Goal: Task Accomplishment & Management: Manage account settings

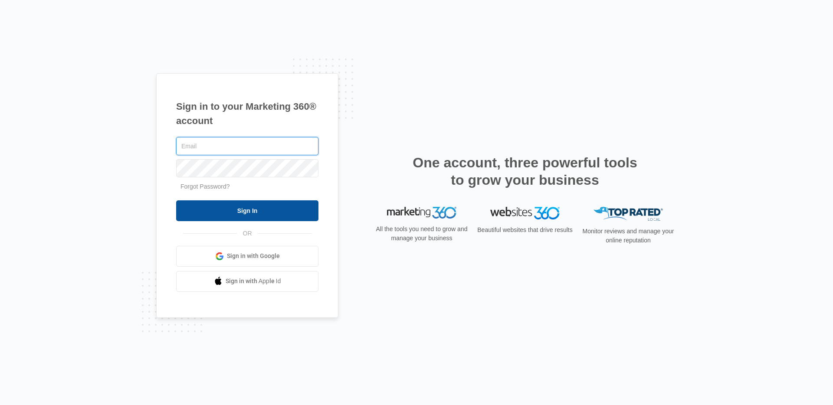
type input "[PERSON_NAME][EMAIL_ADDRESS][PERSON_NAME][DOMAIN_NAME]"
click at [267, 216] on input "Sign In" at bounding box center [247, 210] width 142 height 21
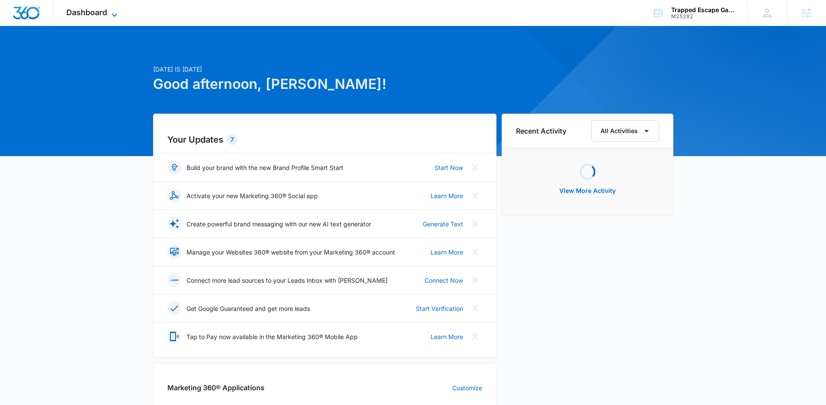
click at [114, 10] on icon at bounding box center [114, 15] width 10 height 10
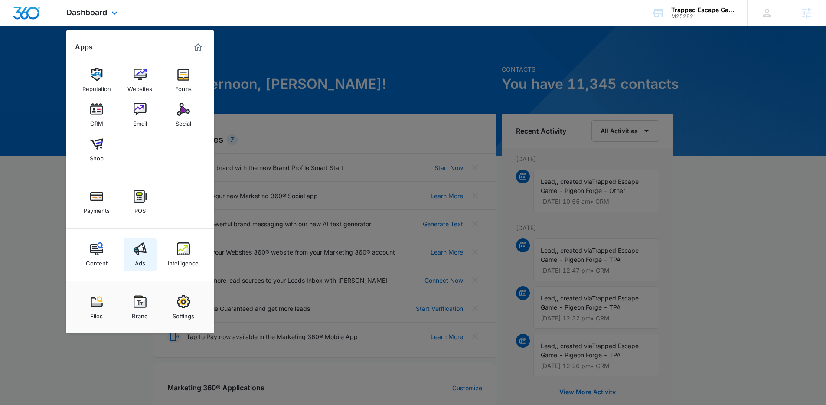
click at [137, 246] on img at bounding box center [140, 248] width 13 height 13
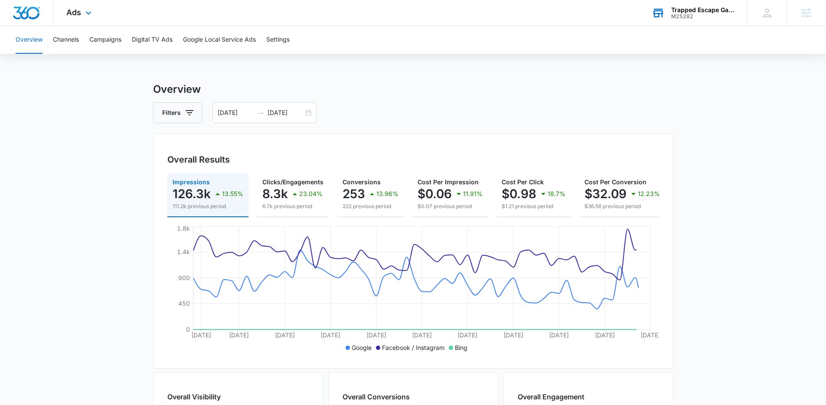
click at [674, 23] on div "Trapped Escape Game Nashville M25282 Your Accounts View All" at bounding box center [693, 13] width 108 height 26
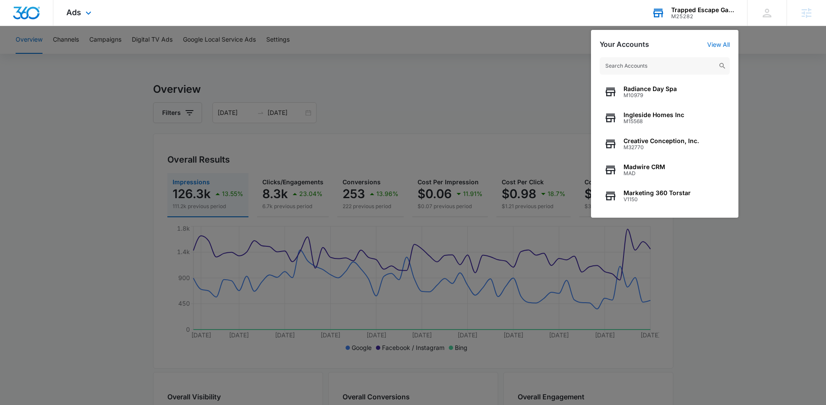
click at [672, 52] on div "Radiance Day Spa M10979 Ingleside Homes Inc M15568 Creative Conception, Inc. M3…" at bounding box center [664, 133] width 147 height 169
click at [662, 66] on input "text" at bounding box center [665, 65] width 130 height 17
type input "g"
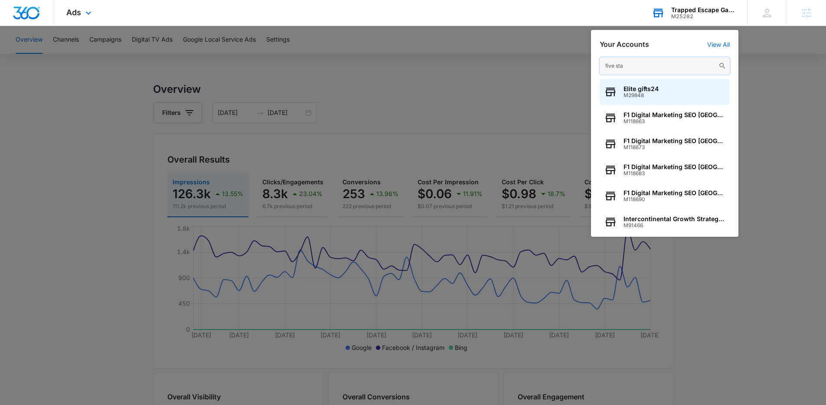
type input "five star"
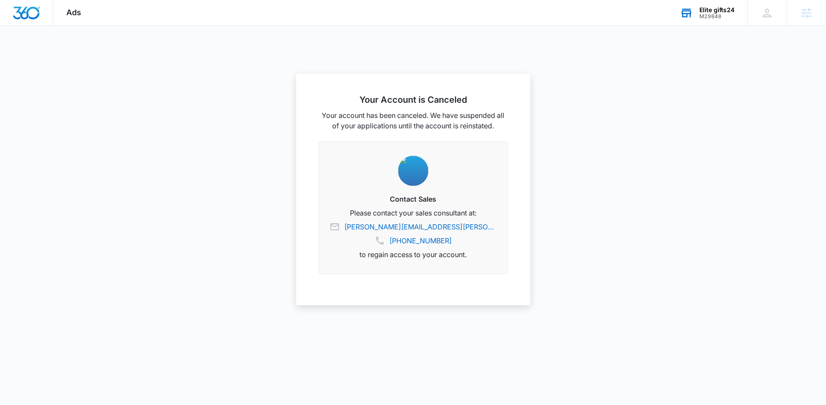
click at [714, 9] on div "Elite gifts24" at bounding box center [717, 10] width 35 height 7
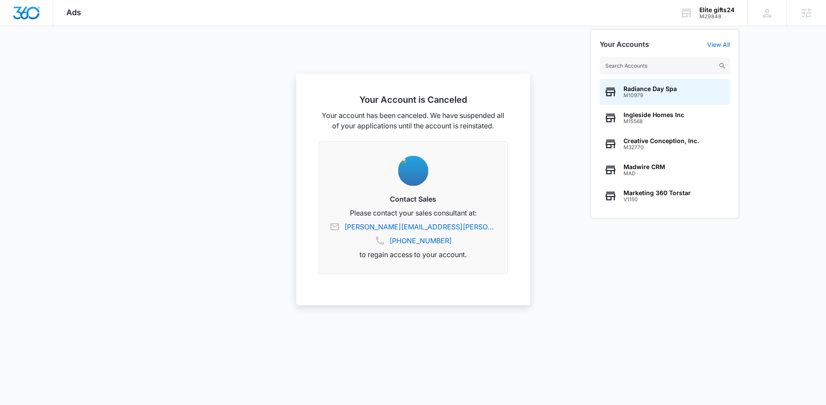
click at [703, 71] on input "text" at bounding box center [665, 65] width 130 height 17
type input "five star tree s"
click at [664, 96] on span "M330554" at bounding box center [656, 95] width 65 height 6
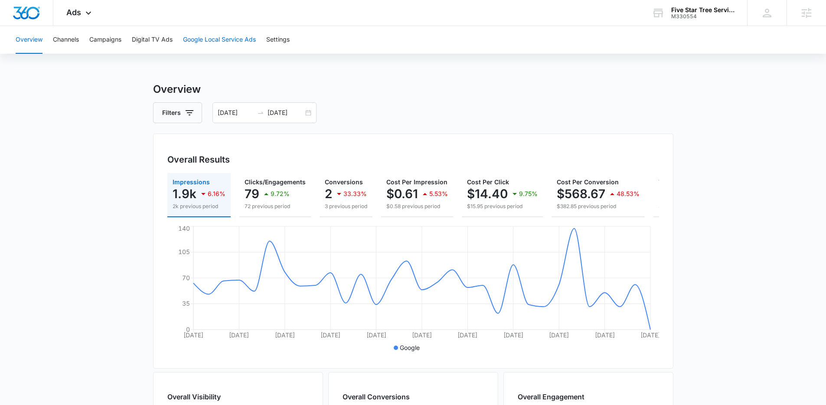
click at [221, 43] on button "Google Local Service Ads" at bounding box center [219, 40] width 73 height 28
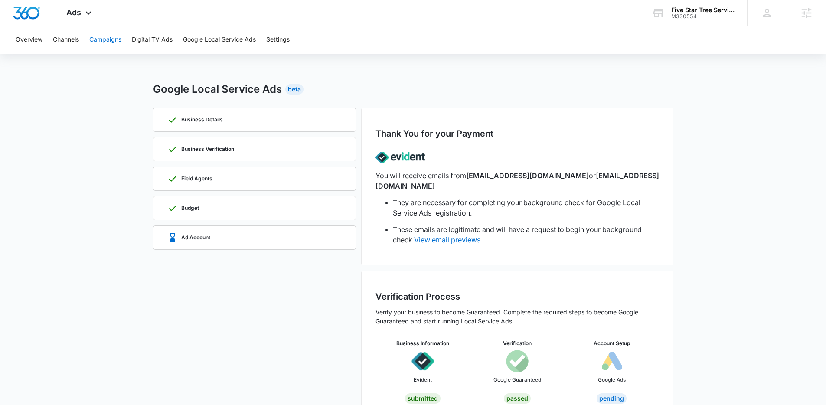
click at [107, 44] on button "Campaigns" at bounding box center [105, 40] width 32 height 28
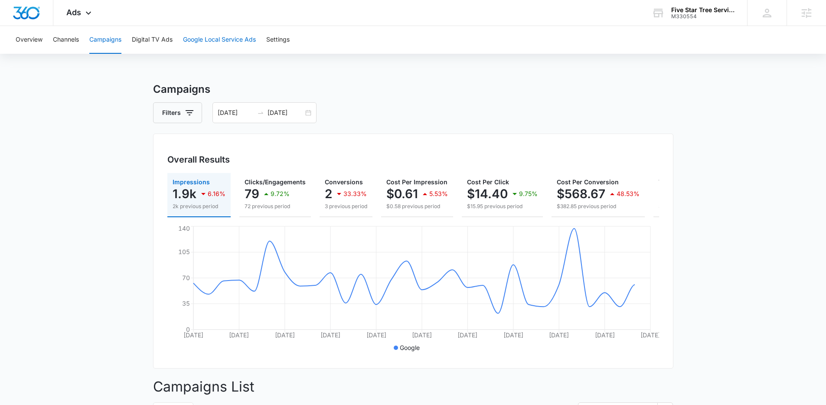
click at [226, 39] on button "Google Local Service Ads" at bounding box center [219, 40] width 73 height 28
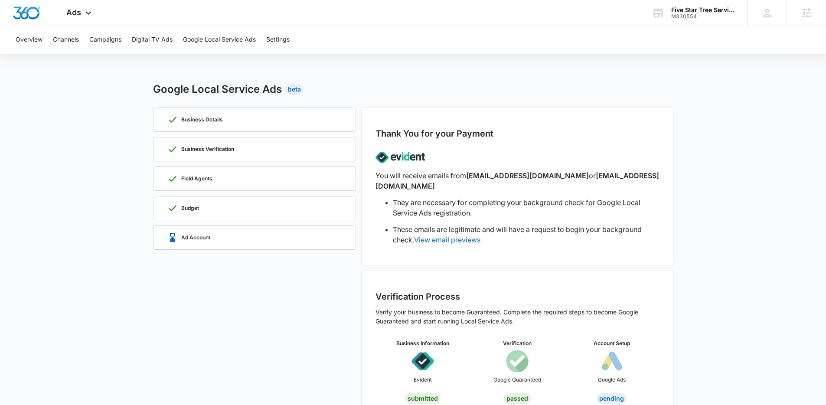
scroll to position [13, 0]
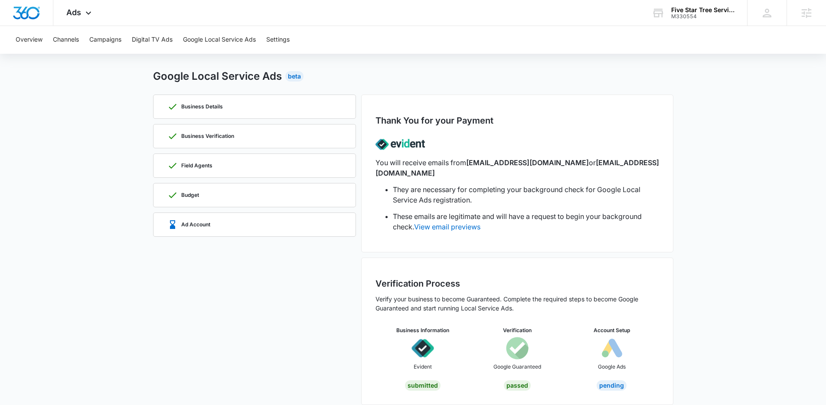
click at [694, 27] on div "Overview Channels Campaigns Digital TV Ads Google Local Service Ads Settings" at bounding box center [413, 40] width 806 height 28
click at [702, 10] on div "Five Star Tree Service" at bounding box center [703, 10] width 63 height 7
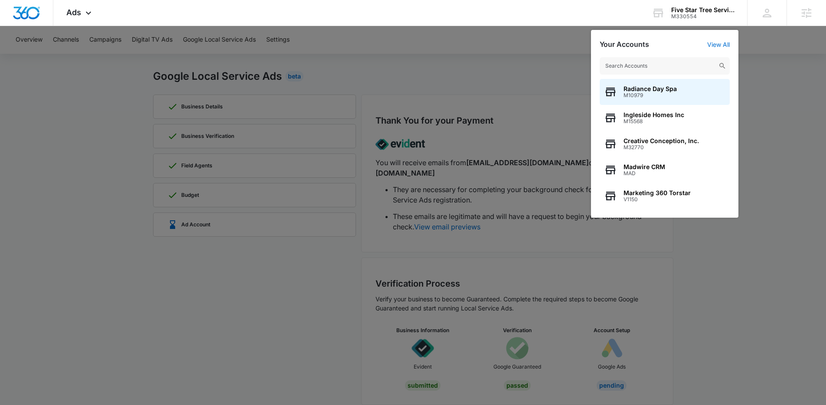
click at [695, 66] on input "text" at bounding box center [665, 65] width 130 height 17
type input "wonderland"
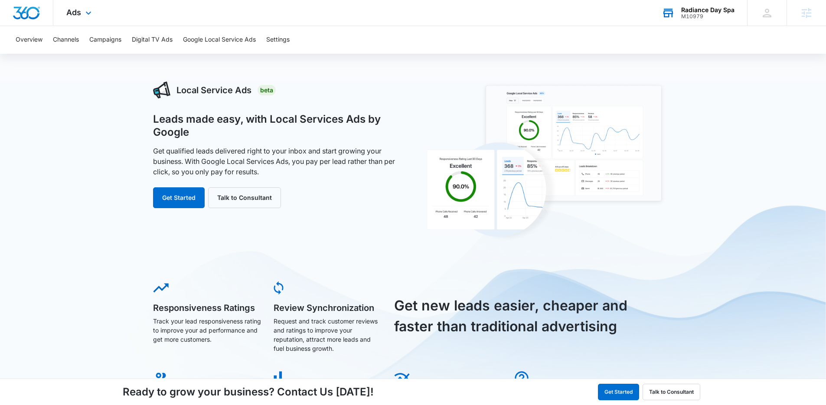
click at [701, 12] on div "Radiance Day Spa" at bounding box center [707, 10] width 53 height 7
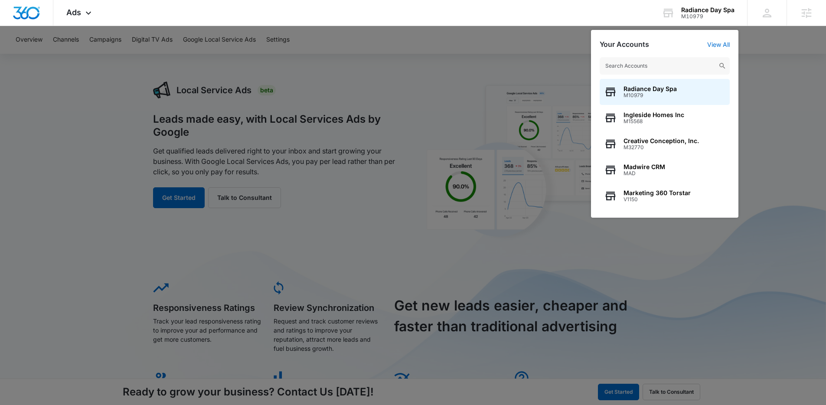
click at [696, 58] on input "text" at bounding box center [665, 65] width 130 height 17
type input "s"
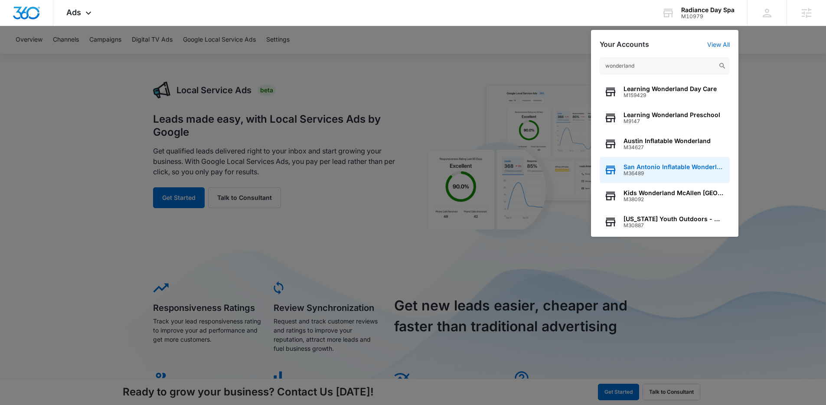
type input "wonderland"
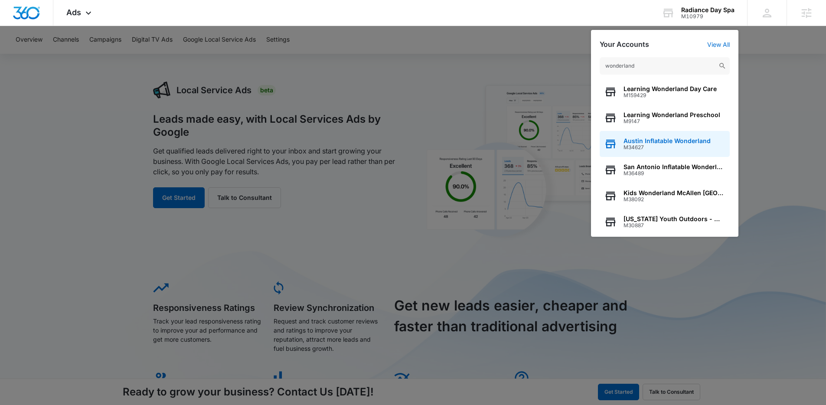
click at [627, 149] on span "M34627" at bounding box center [667, 147] width 87 height 6
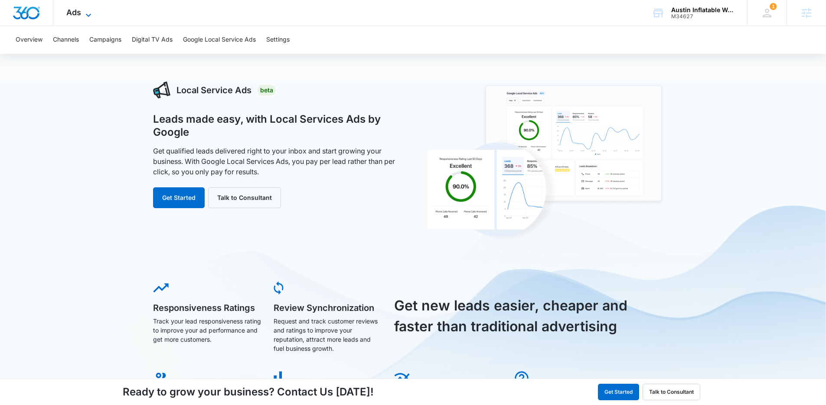
click at [88, 14] on icon at bounding box center [88, 15] width 10 height 10
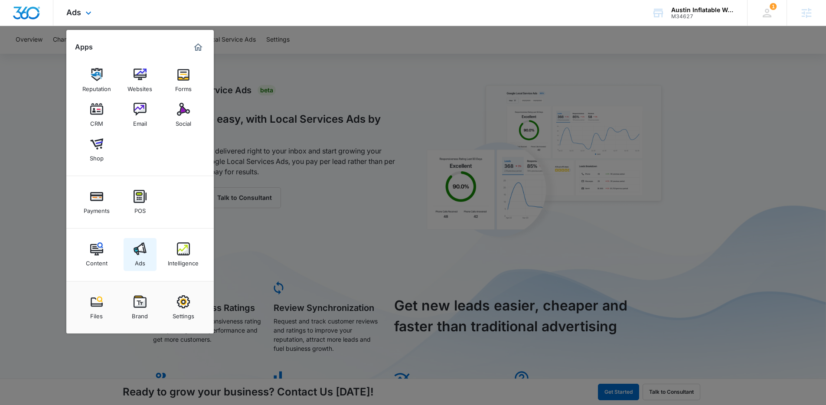
click at [129, 238] on link "Ads" at bounding box center [140, 254] width 33 height 33
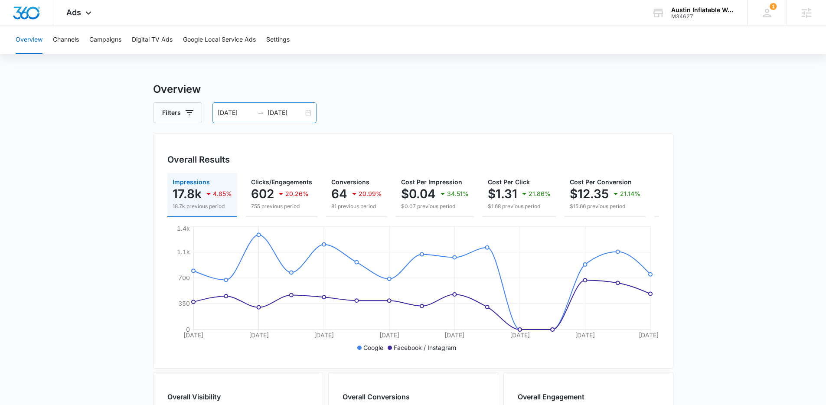
click at [290, 113] on input "09/25/2025" at bounding box center [286, 113] width 36 height 10
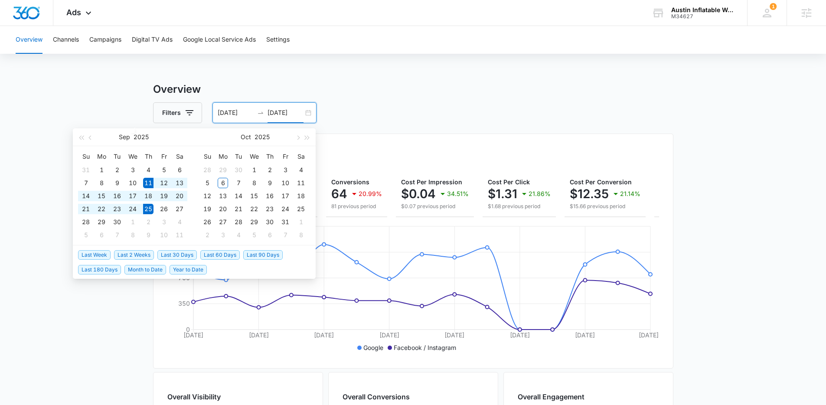
type input "09/25/2025"
click at [126, 252] on span "Last 2 Weeks" at bounding box center [134, 255] width 40 height 10
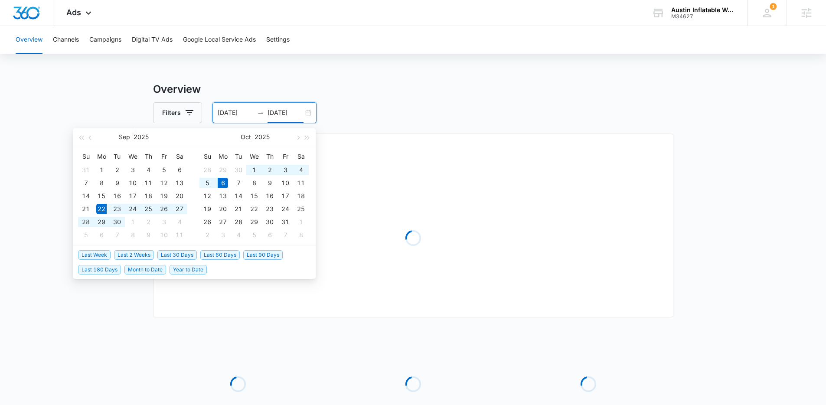
type input "09/22/2025"
type input "10/06/2025"
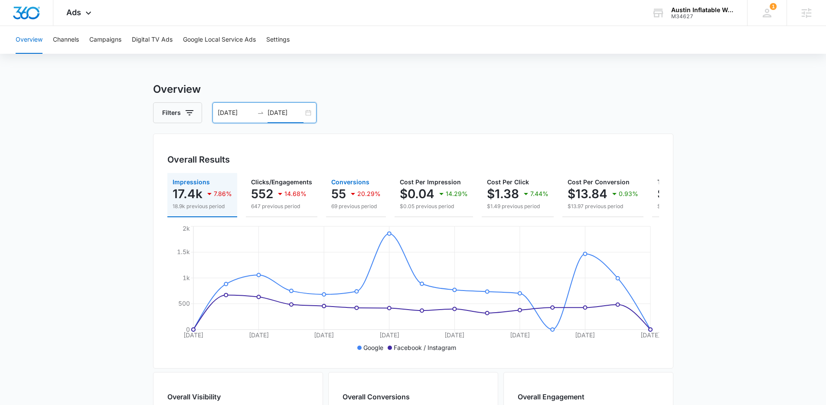
click at [356, 197] on icon "button" at bounding box center [353, 194] width 10 height 10
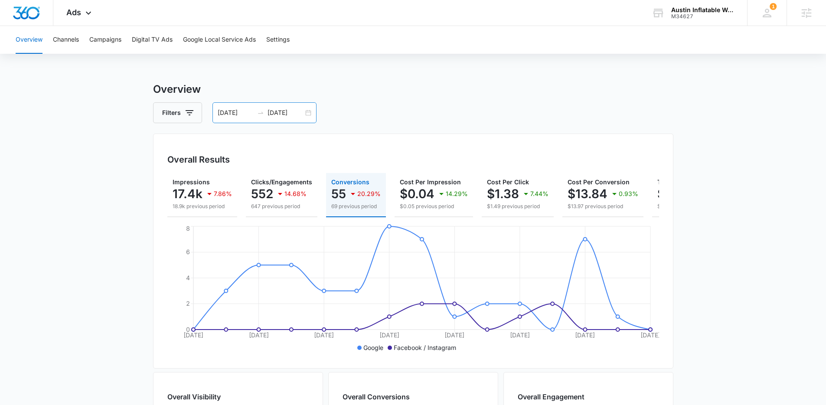
click at [298, 119] on div "09/22/2025 10/06/2025" at bounding box center [265, 112] width 104 height 21
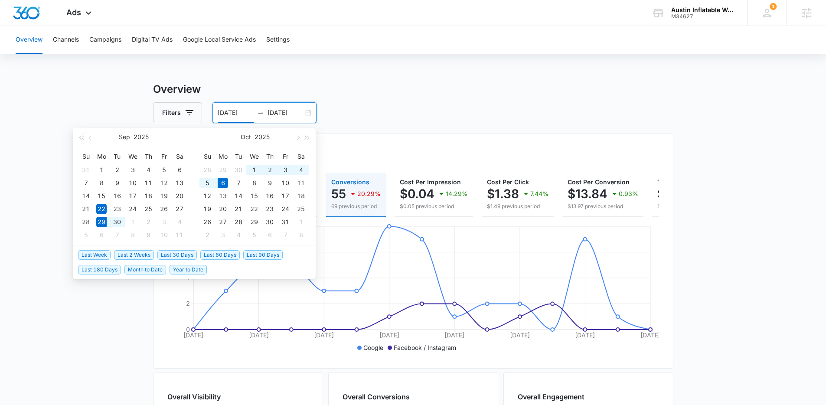
click at [106, 253] on span "Last Week" at bounding box center [94, 255] width 33 height 10
type input "09/29/2025"
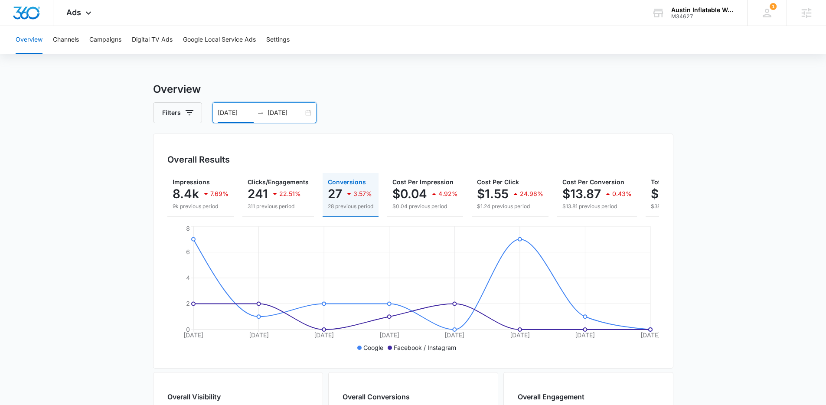
click at [293, 113] on input "10/06/2025" at bounding box center [286, 113] width 36 height 10
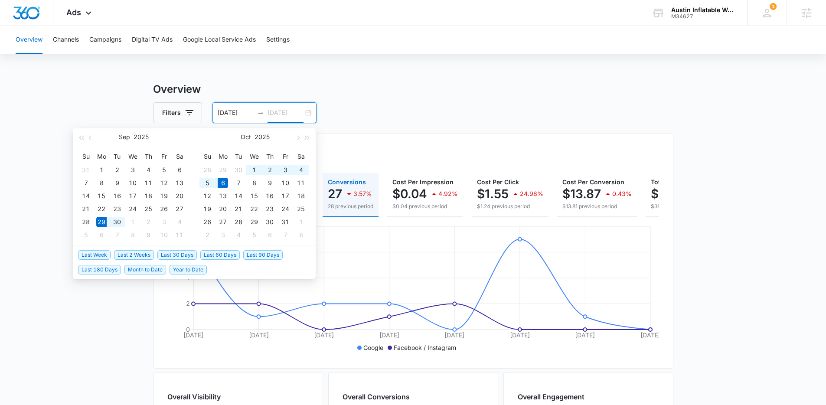
type input "10/06/2025"
click at [138, 257] on span "Last 2 Weeks" at bounding box center [134, 255] width 40 height 10
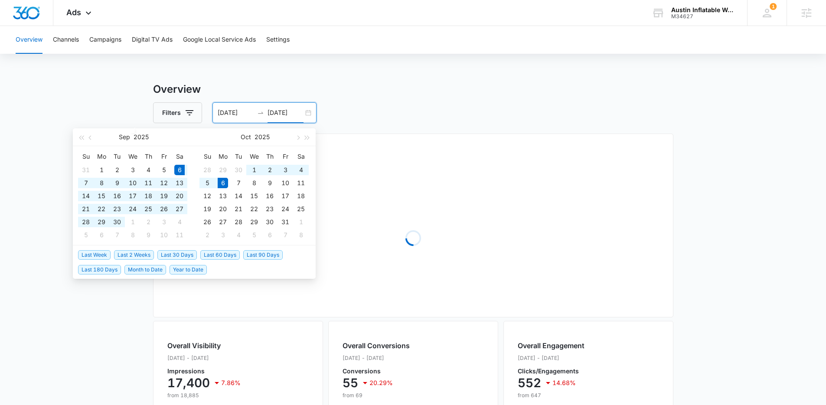
type input "09/22/2025"
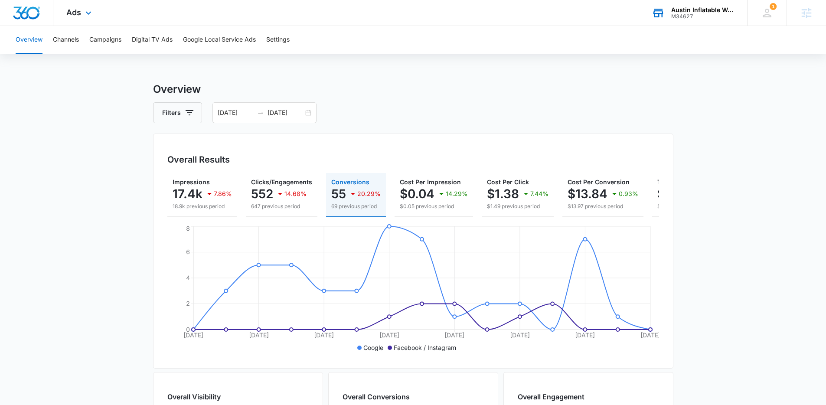
click at [695, 12] on div "Austin Inflatable Wonderland" at bounding box center [703, 10] width 63 height 7
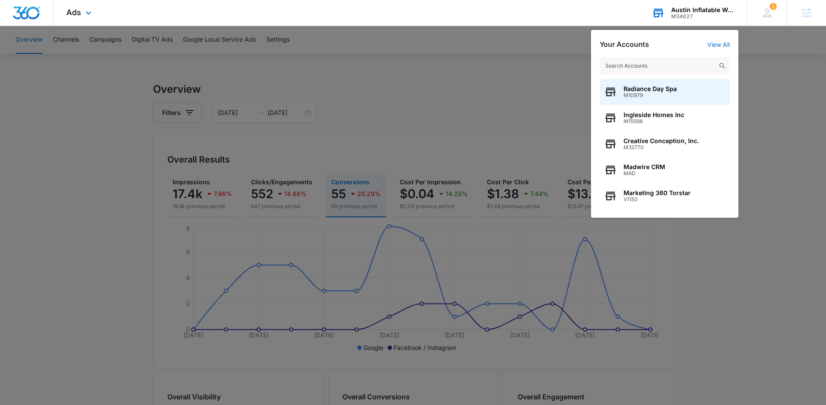
click at [723, 15] on div "M34627" at bounding box center [703, 16] width 63 height 6
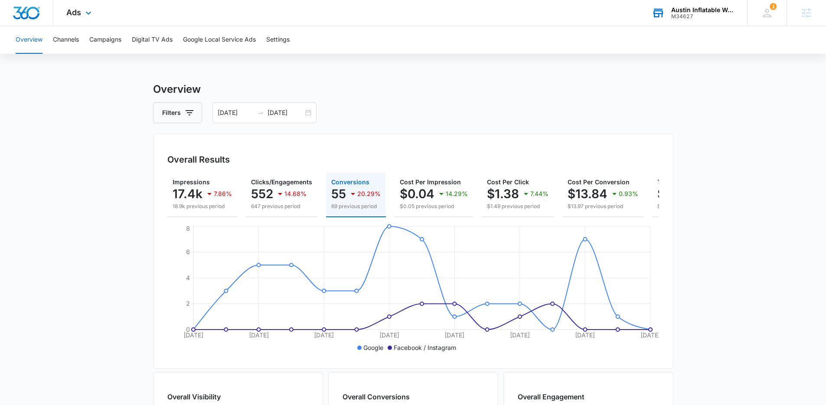
click at [723, 15] on div "M34627" at bounding box center [703, 16] width 63 height 6
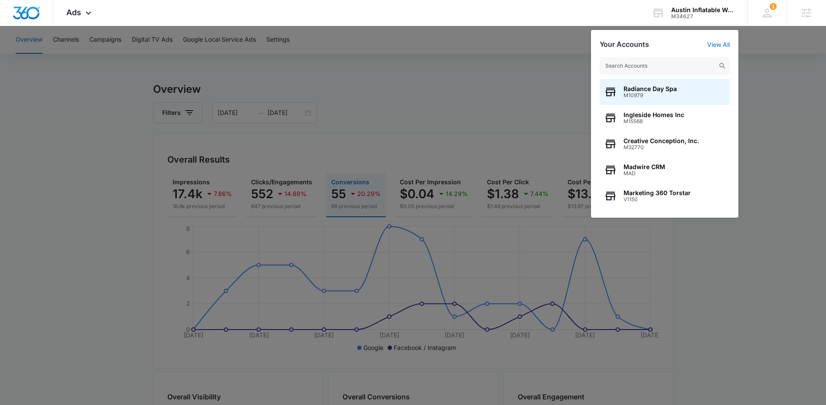
click at [691, 62] on input "text" at bounding box center [665, 65] width 130 height 17
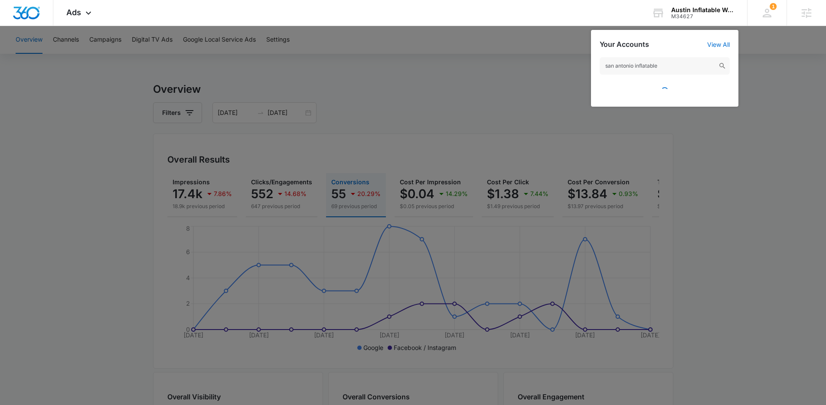
click at [662, 64] on input "san antonio inflatable" at bounding box center [665, 65] width 130 height 17
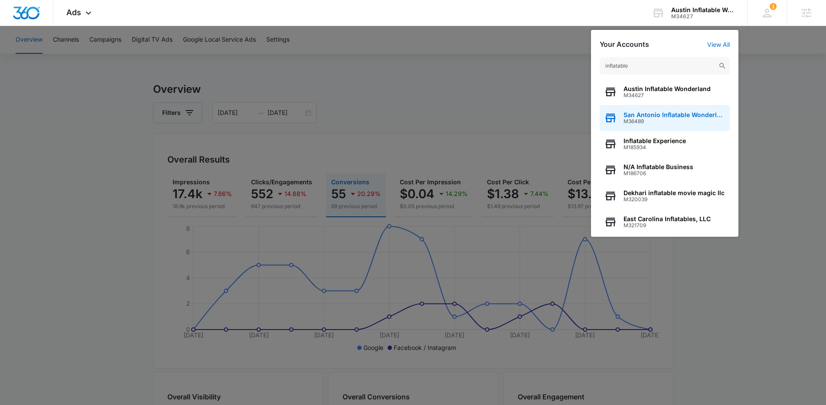
type input "inflatable"
click at [679, 114] on span "San Antonio Inflatable Wonderland" at bounding box center [675, 114] width 102 height 7
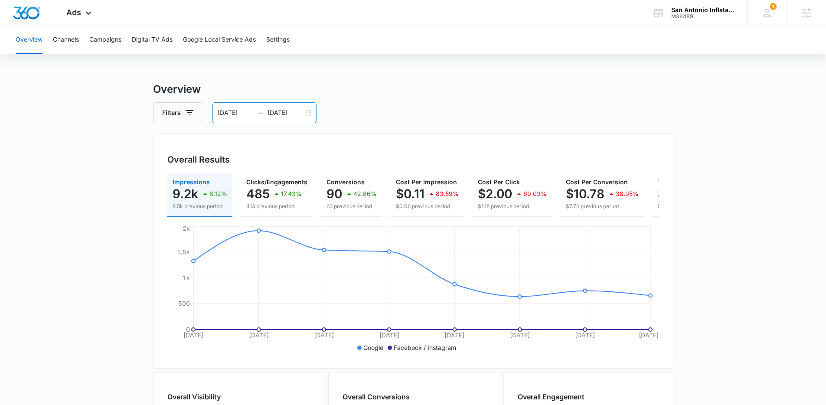
click at [272, 111] on input "09/25/2025" at bounding box center [286, 113] width 36 height 10
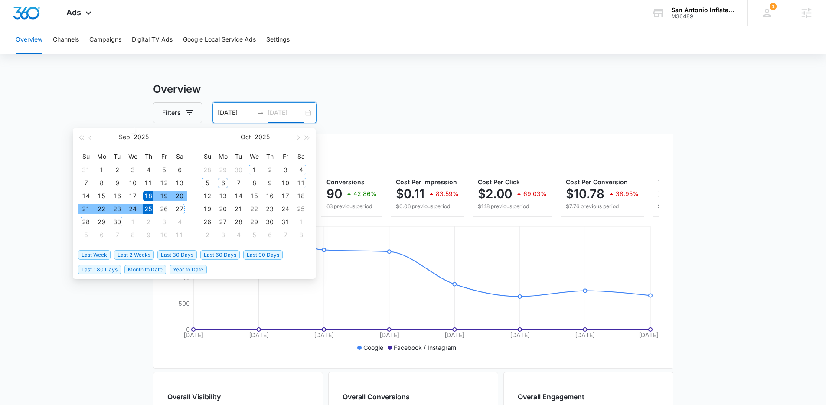
type input "09/25/2025"
click at [121, 256] on span "Last 2 Weeks" at bounding box center [134, 255] width 40 height 10
type input "09/22/2025"
type input "10/06/2025"
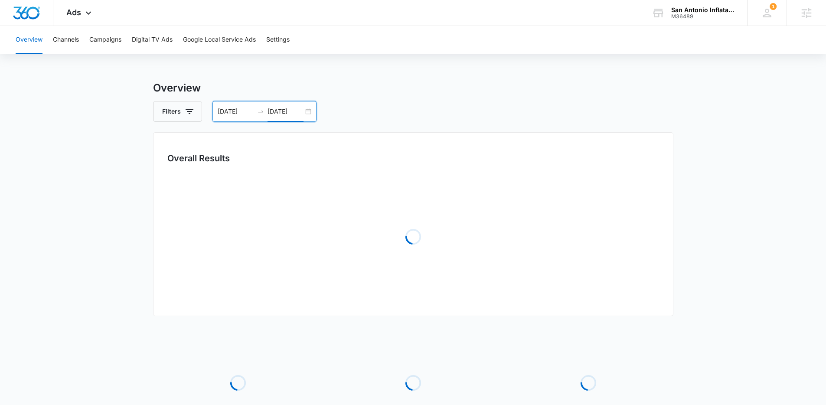
scroll to position [2, 0]
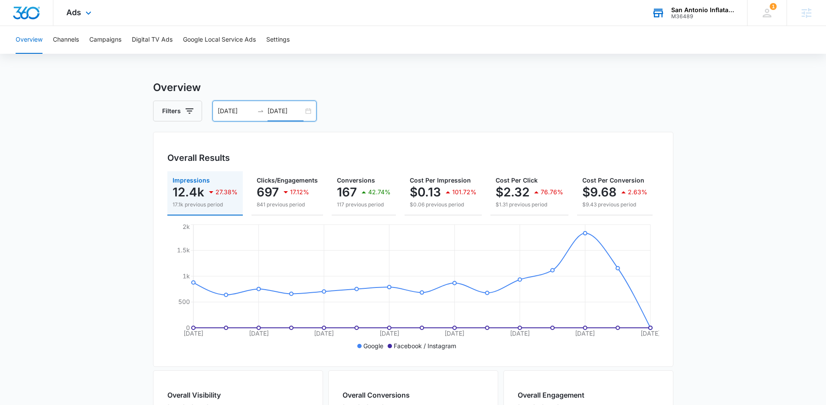
click at [715, 7] on div "San Antonio Inflatable Wonderland" at bounding box center [703, 10] width 63 height 7
click at [704, 19] on div "M36489" at bounding box center [703, 16] width 63 height 6
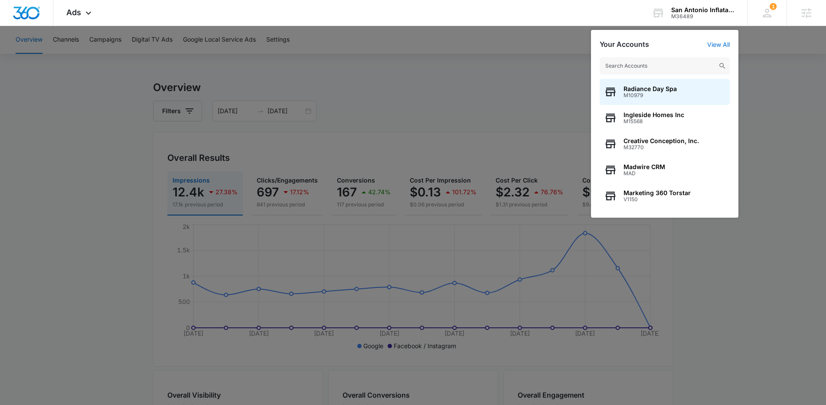
click at [693, 65] on input "text" at bounding box center [665, 65] width 130 height 17
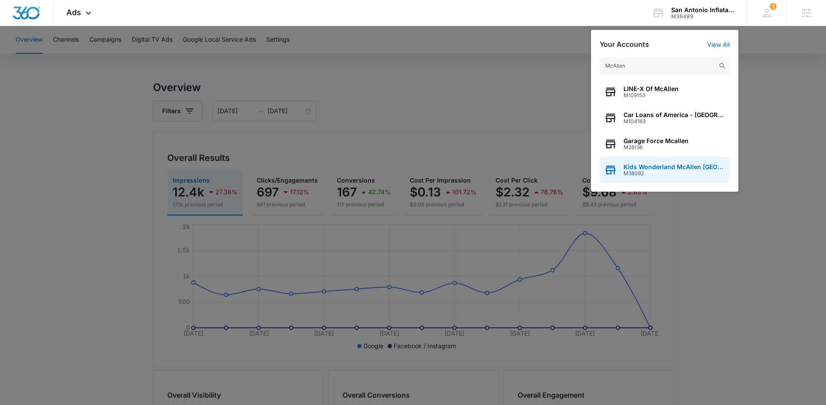
type input "McAllen"
click at [672, 167] on span "Kids Wonderland McAllen TX" at bounding box center [675, 167] width 102 height 7
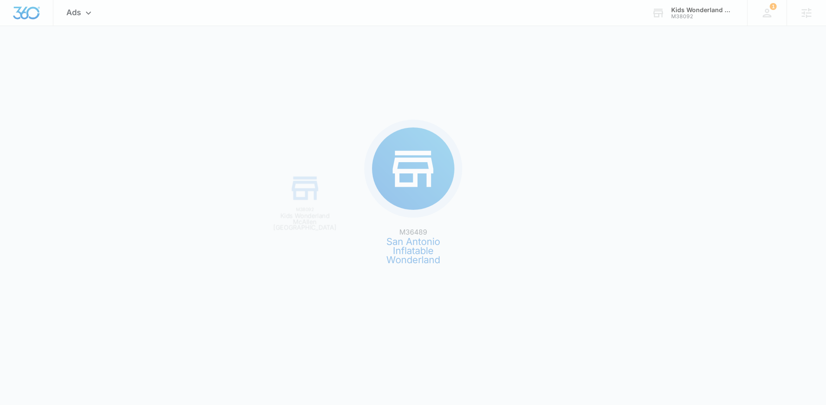
scroll to position [0, 0]
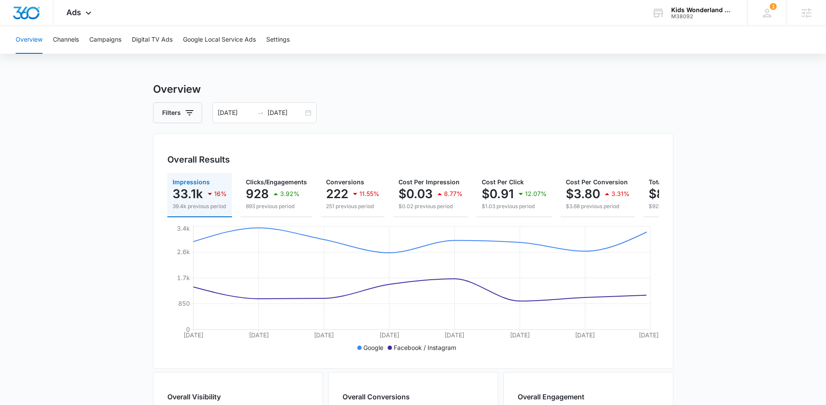
click at [291, 124] on div "Overview Filters 09/18/2025 09/25/2025 Overall Results Impressions 33.1k 16% 39…" at bounding box center [413, 393] width 521 height 623
click at [291, 110] on input "09/25/2025" at bounding box center [286, 113] width 36 height 10
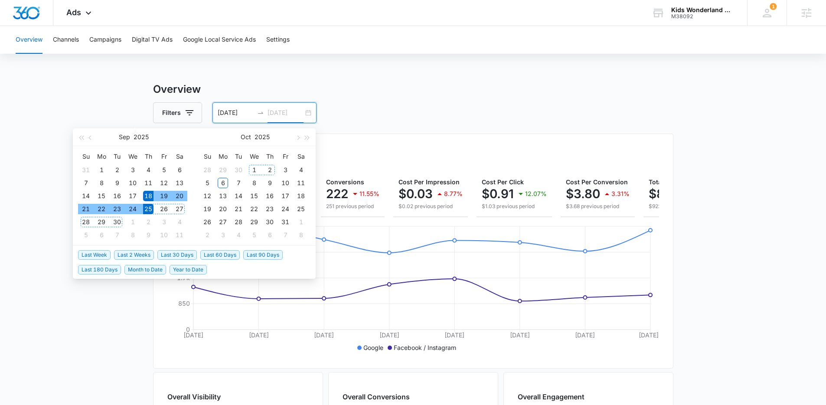
type input "09/25/2025"
click at [138, 256] on span "Last 2 Weeks" at bounding box center [134, 255] width 40 height 10
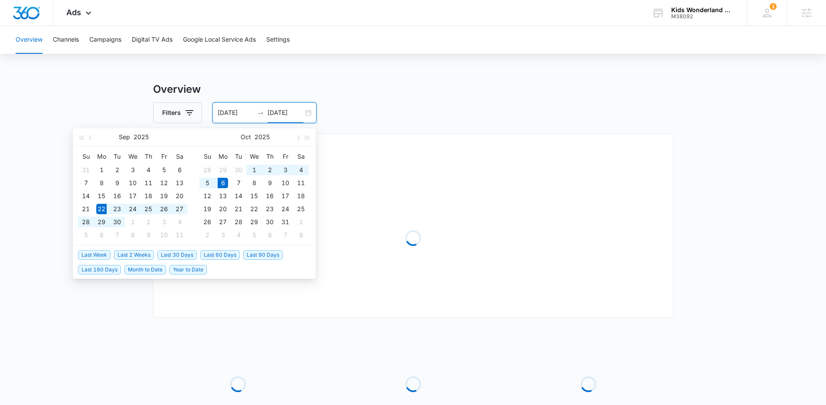
type input "09/22/2025"
type input "10/06/2025"
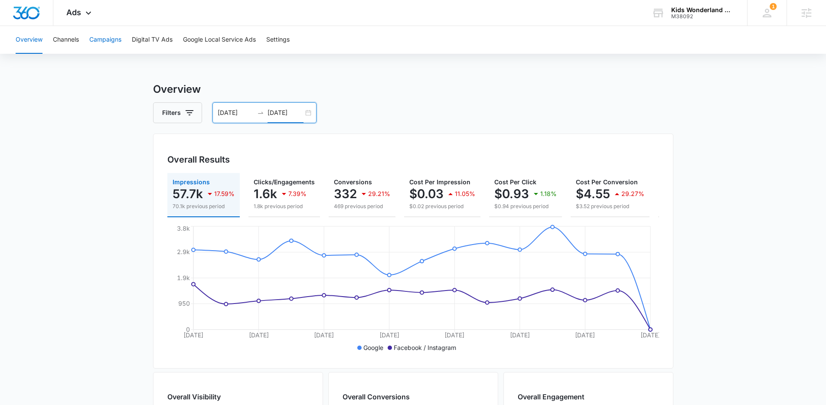
click at [102, 32] on button "Campaigns" at bounding box center [105, 40] width 32 height 28
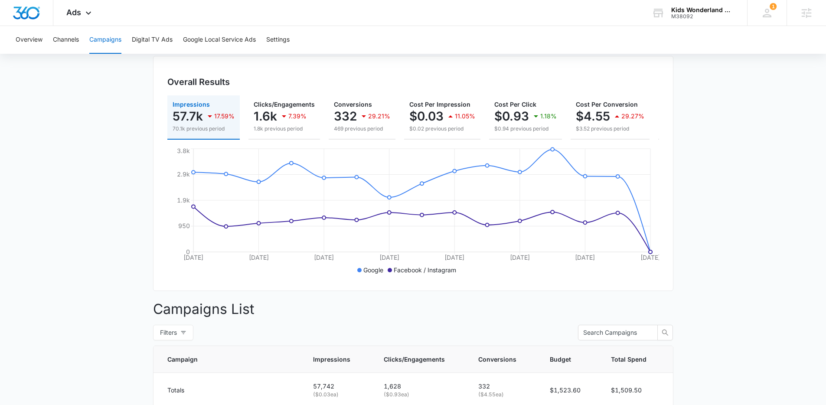
scroll to position [51, 0]
